Goal: Task Accomplishment & Management: Use online tool/utility

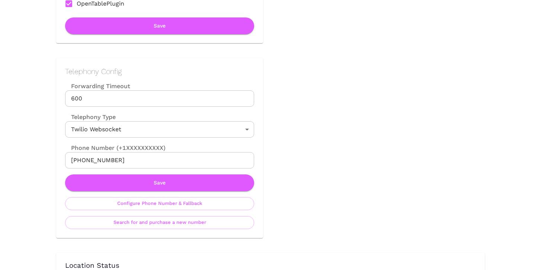
scroll to position [270, 0]
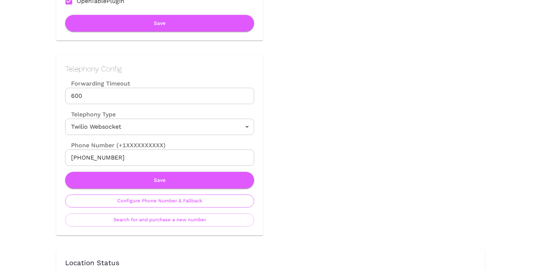
click at [177, 203] on button "Configure Phone Number & Fallback" at bounding box center [159, 201] width 189 height 13
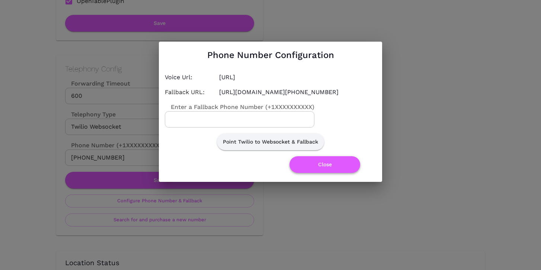
click at [336, 168] on button "Close" at bounding box center [324, 164] width 71 height 17
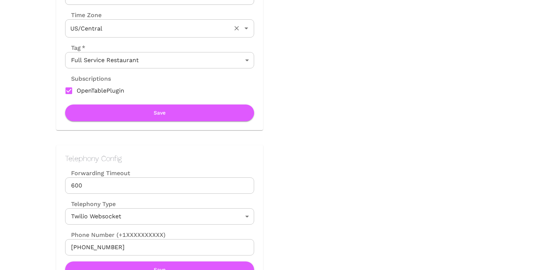
scroll to position [239, 0]
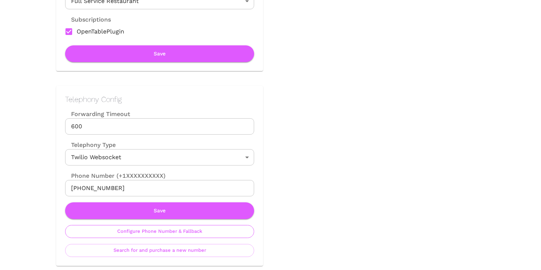
click at [158, 232] on button "Configure Phone Number & Fallback" at bounding box center [159, 231] width 189 height 13
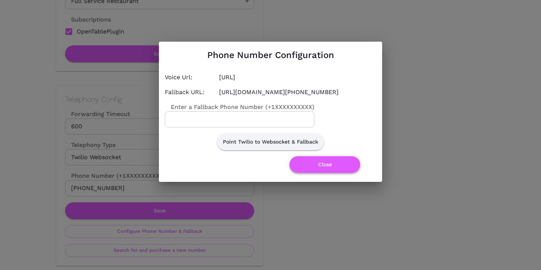
click at [345, 164] on button "Close" at bounding box center [324, 164] width 71 height 17
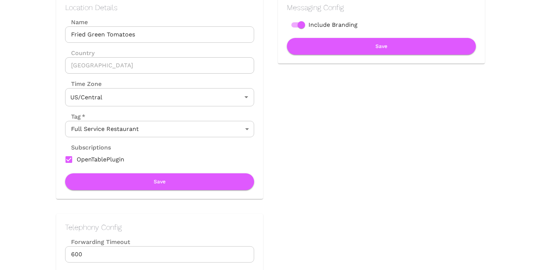
scroll to position [177, 0]
